Goal: Unclear: Browse casually

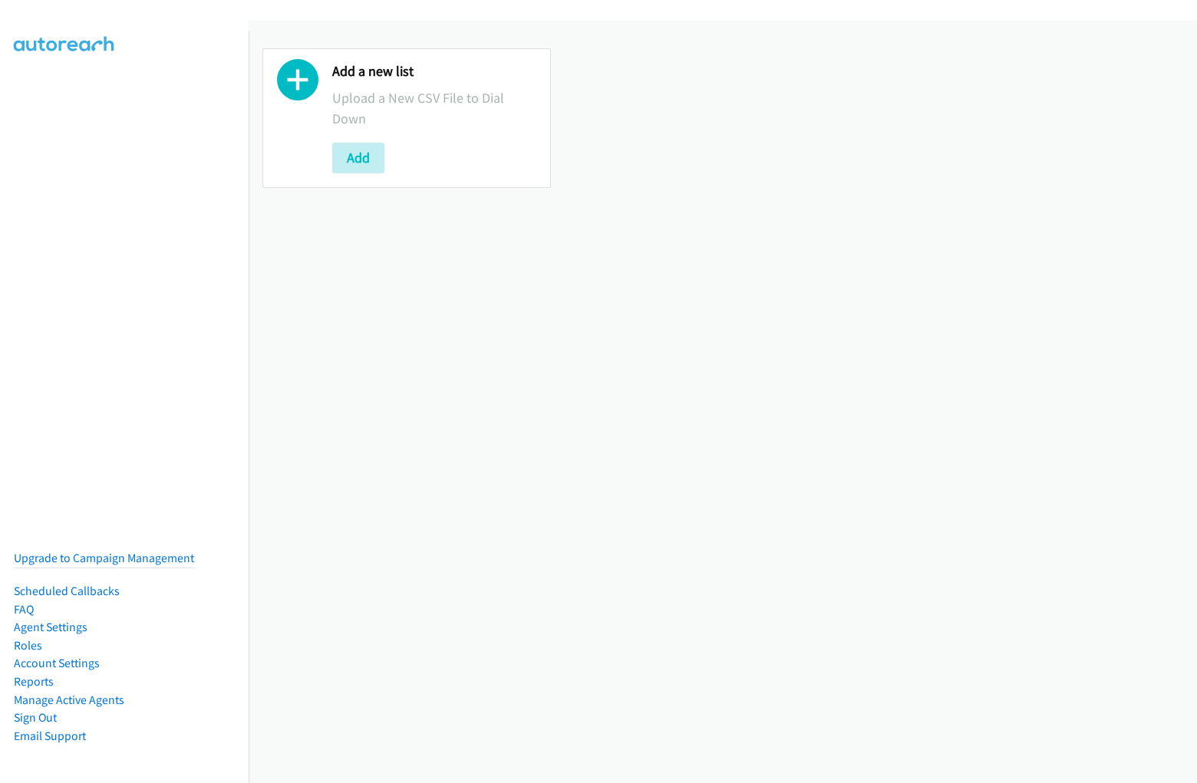
click at [598, 48] on div "Add a new list Upload a New CSV File to Dial Down Add" at bounding box center [723, 118] width 948 height 167
click at [723, 402] on div "Add a new list Upload a New CSV File to Dial Down Add" at bounding box center [723, 402] width 948 height 763
click at [717, 117] on div "Add a new list Upload a New CSV File to Dial Down Add" at bounding box center [723, 118] width 948 height 167
click at [404, 117] on p "Upload a New CSV File to Dial Down" at bounding box center [434, 107] width 204 height 41
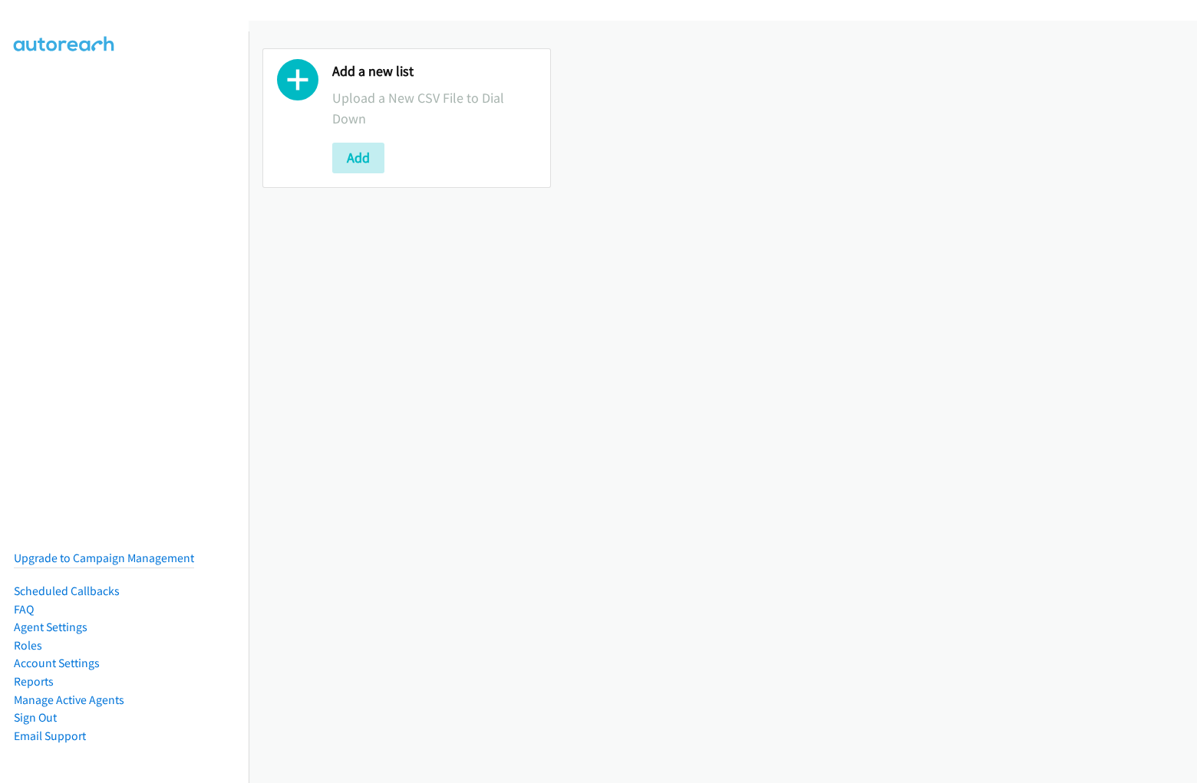
click at [404, 117] on p "Upload a New CSV File to Dial Down" at bounding box center [434, 107] width 204 height 41
click at [298, 117] on div at bounding box center [297, 118] width 41 height 110
click at [432, 117] on p "Upload a New CSV File to Dial Down" at bounding box center [434, 107] width 204 height 41
click at [432, 157] on div "Add" at bounding box center [434, 158] width 204 height 31
